Goal: Information Seeking & Learning: Find specific fact

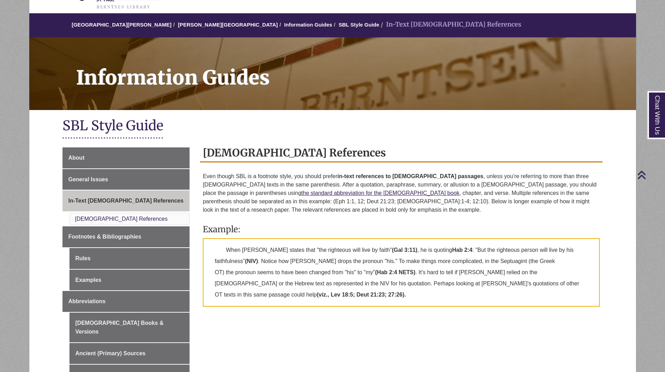
scroll to position [35, 0]
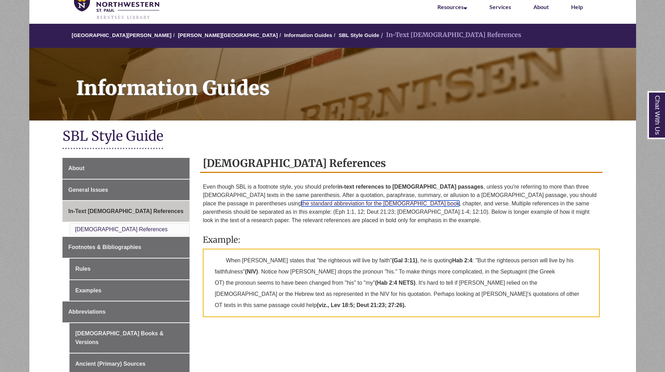
click at [301, 203] on link "the standard abbreviation for the [DEMOGRAPHIC_DATA] book" at bounding box center [380, 204] width 158 height 6
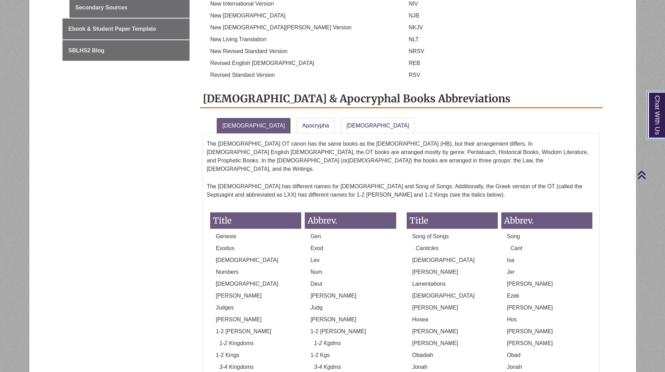
scroll to position [401, 0]
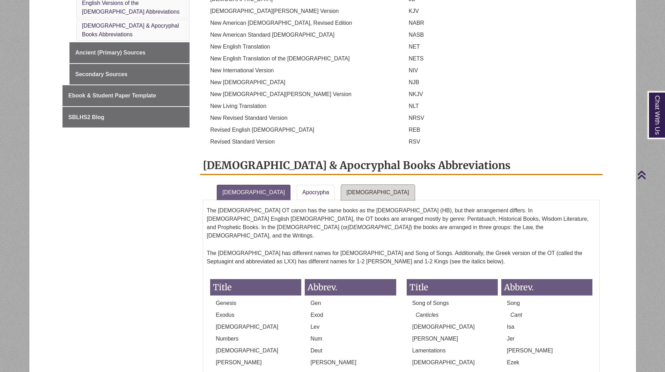
click at [341, 185] on link "[DEMOGRAPHIC_DATA]" at bounding box center [378, 192] width 74 height 15
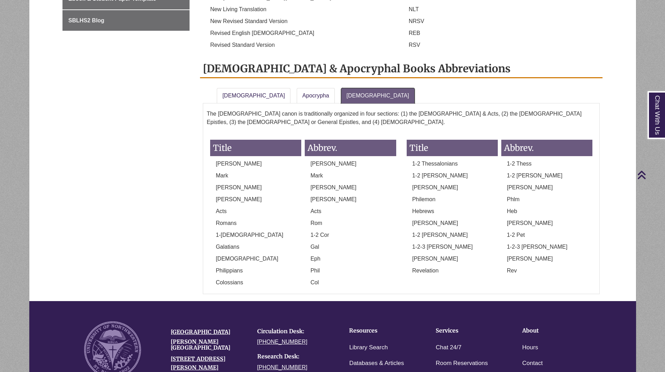
scroll to position [505, 0]
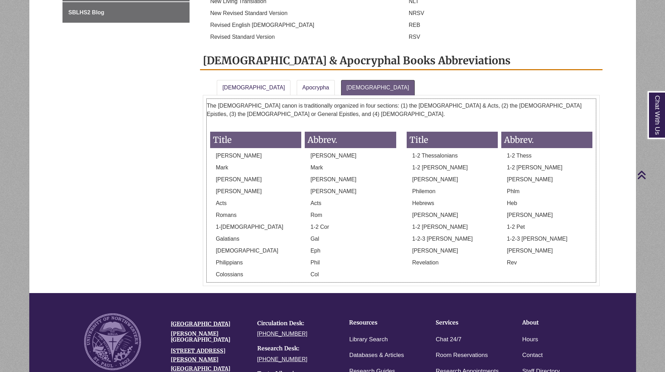
click at [312, 152] on p "[PERSON_NAME]" at bounding box center [350, 156] width 91 height 8
click at [318, 163] on p "Mark" at bounding box center [350, 167] width 91 height 8
click at [318, 175] on p "[PERSON_NAME]" at bounding box center [350, 179] width 91 height 8
click at [315, 187] on p "[PERSON_NAME]" at bounding box center [350, 191] width 91 height 8
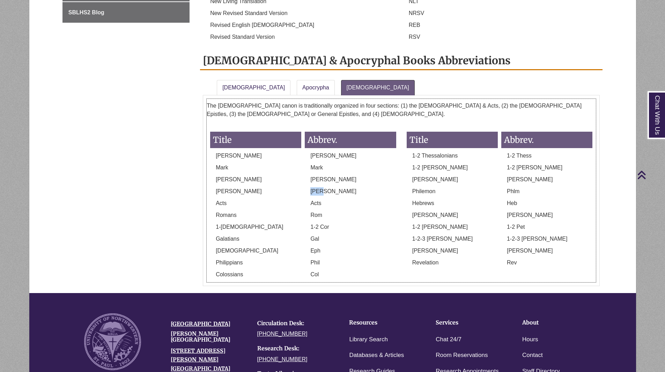
click at [315, 187] on p "[PERSON_NAME]" at bounding box center [350, 191] width 91 height 8
